Goal: Task Accomplishment & Management: Manage account settings

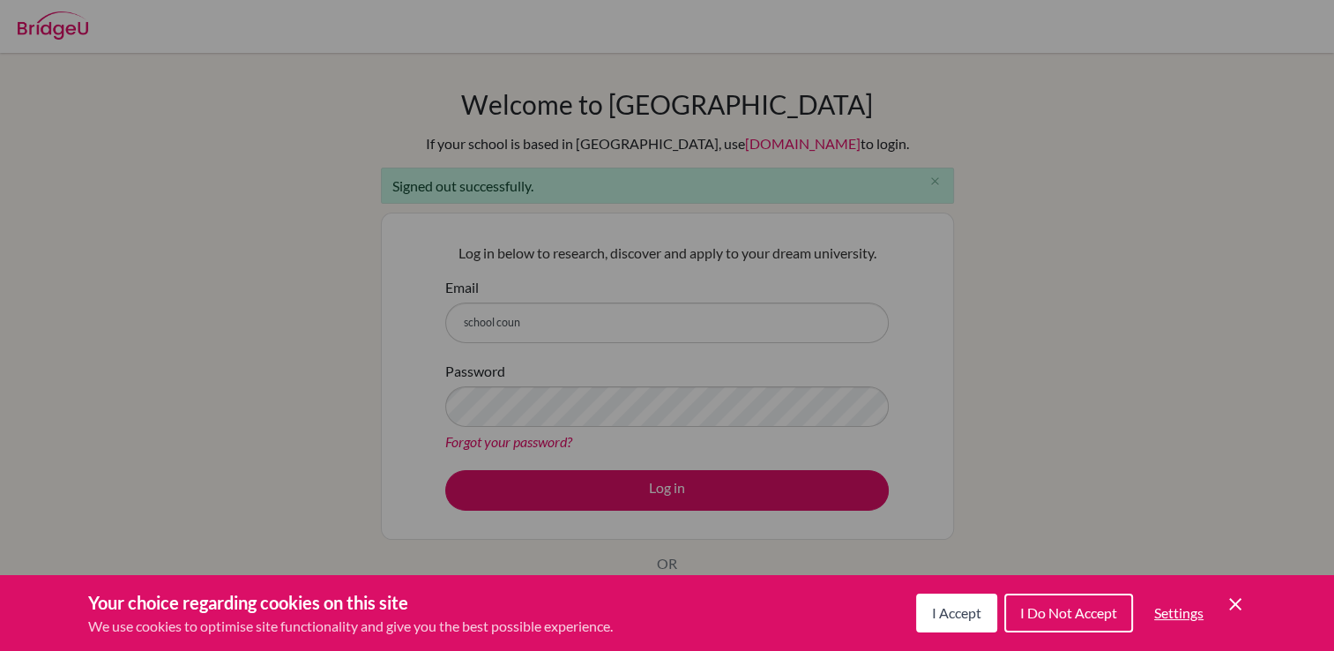
click at [537, 325] on div "Cookie Preferences" at bounding box center [667, 325] width 1334 height 651
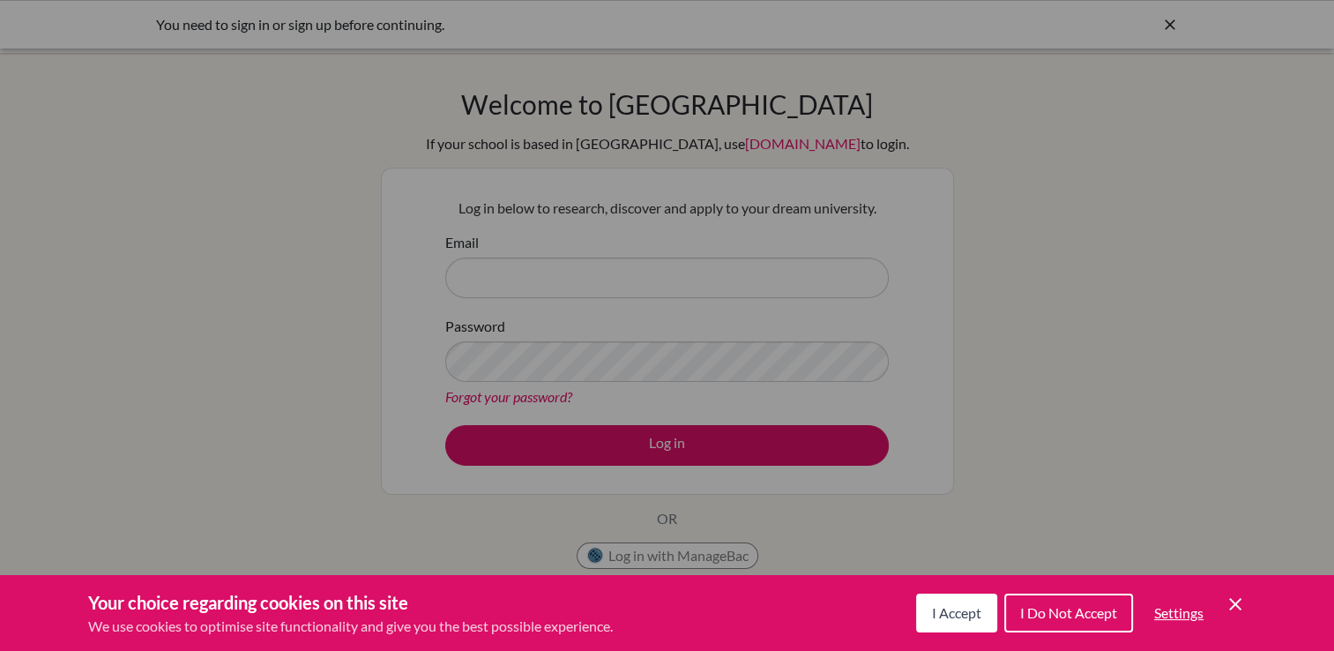
click at [951, 611] on span "I Accept" at bounding box center [956, 612] width 49 height 17
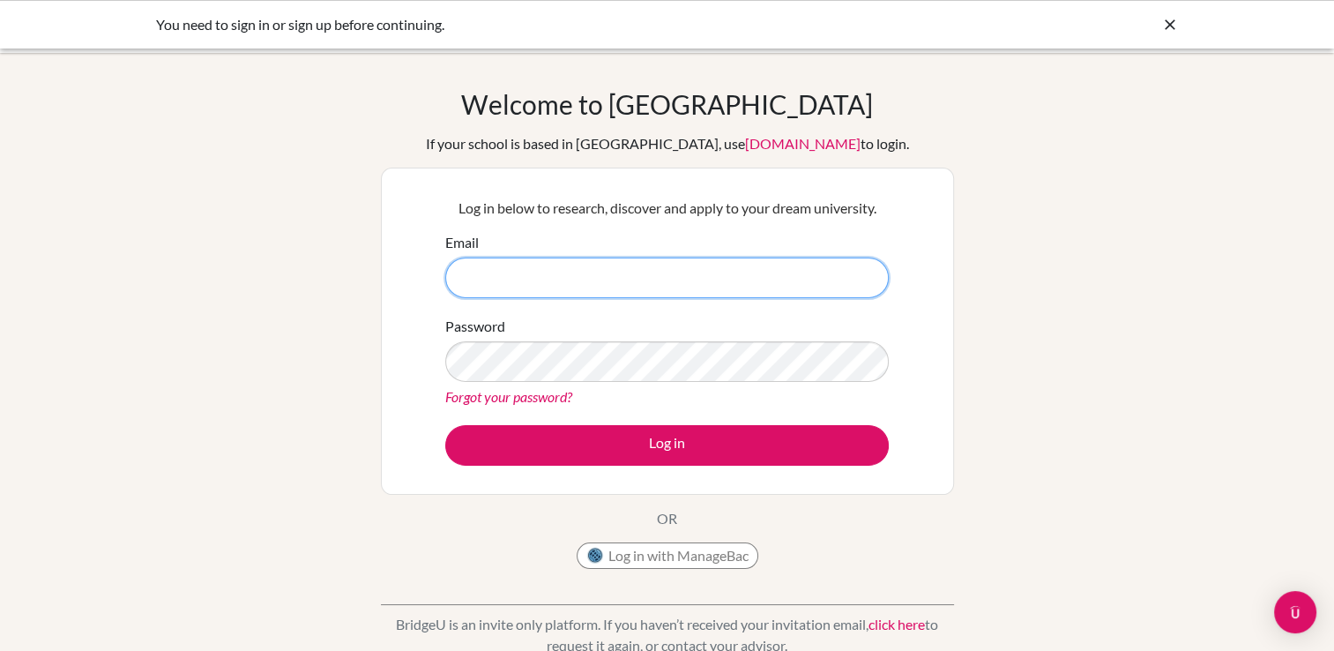
click at [481, 277] on input "Email" at bounding box center [667, 277] width 444 height 41
type input "school_counselor@mbo.edu.mn"
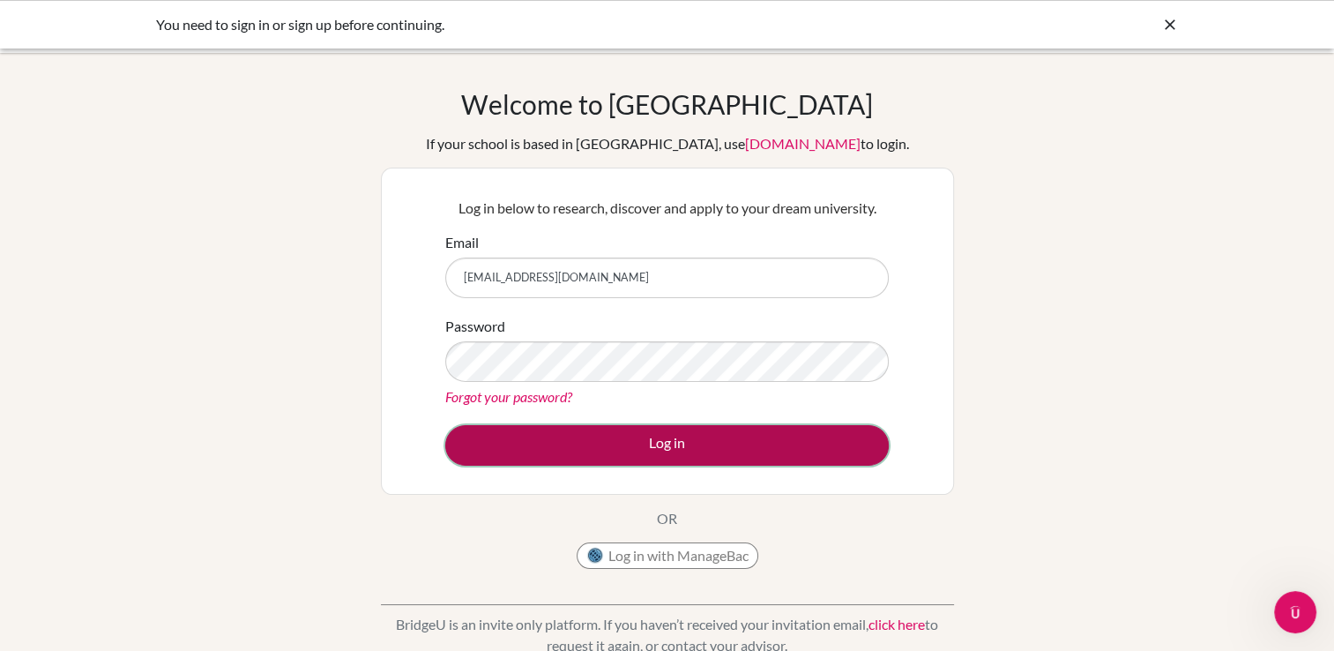
click at [697, 444] on button "Log in" at bounding box center [667, 445] width 444 height 41
